Goal: Find specific page/section: Find specific page/section

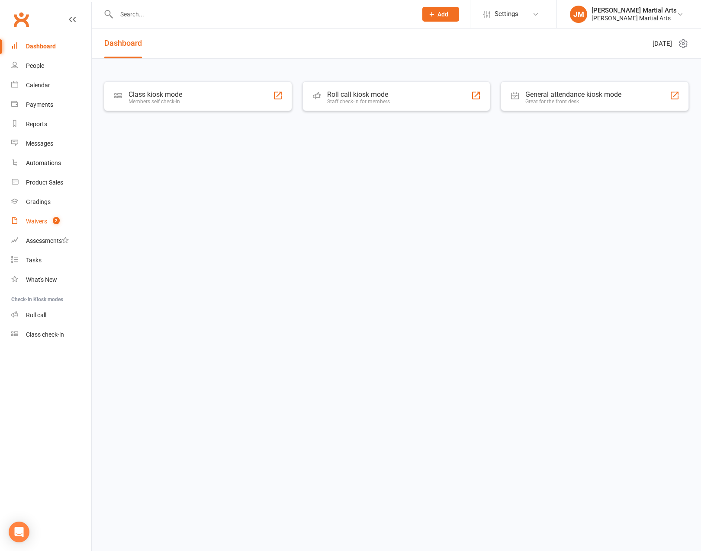
click at [55, 219] on span "2" at bounding box center [56, 220] width 7 height 7
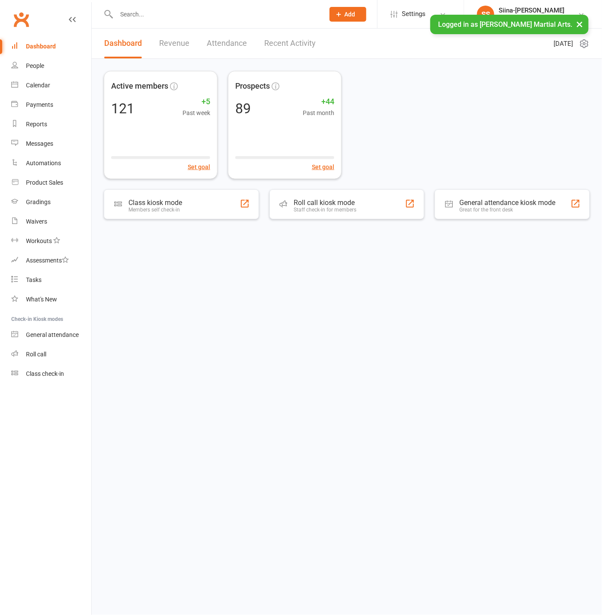
click at [583, 24] on button "×" at bounding box center [580, 24] width 16 height 19
